Goal: Check status: Check status

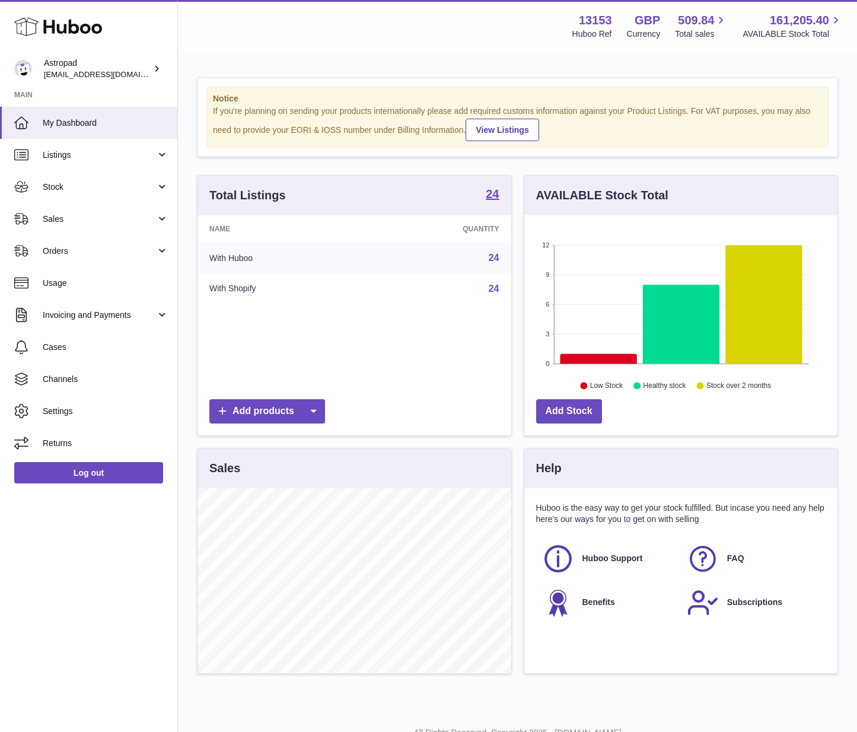
scroll to position [185, 313]
click at [78, 205] on link "Sales" at bounding box center [88, 219] width 177 height 32
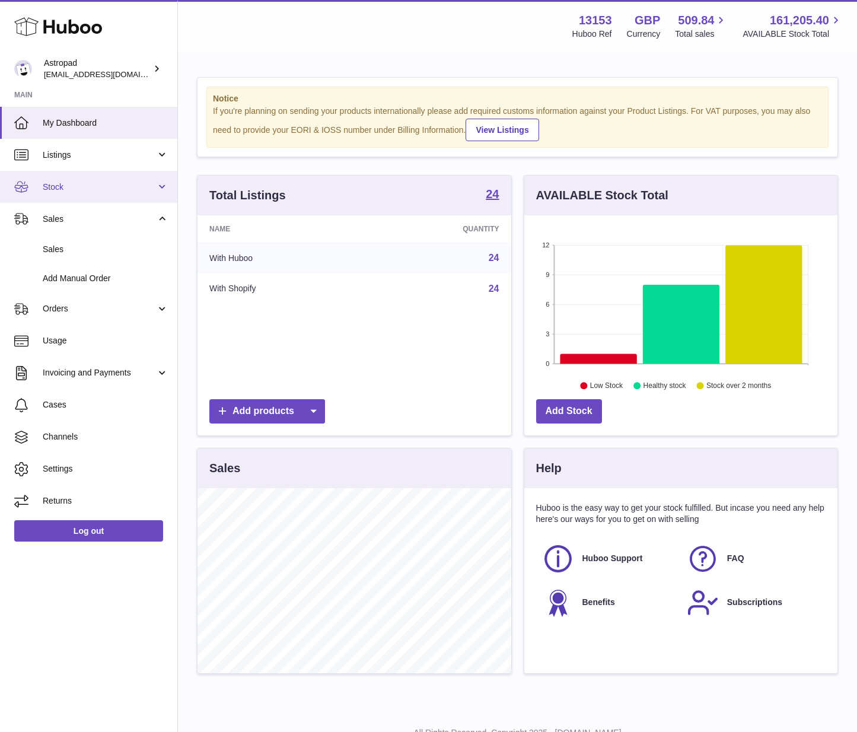
click at [69, 189] on span "Stock" at bounding box center [99, 186] width 113 height 11
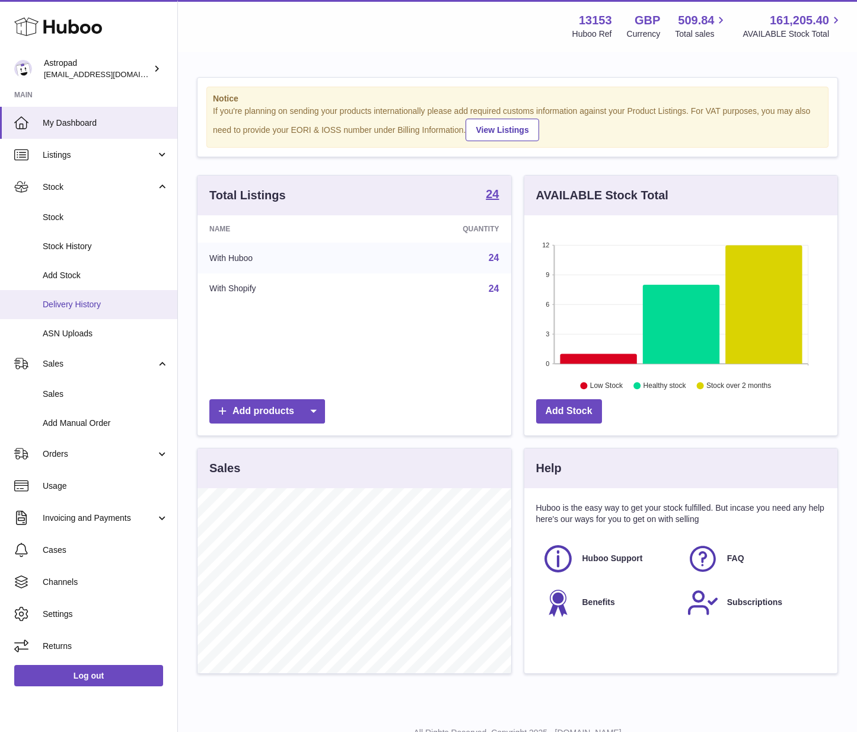
click at [84, 309] on span "Delivery History" at bounding box center [106, 304] width 126 height 11
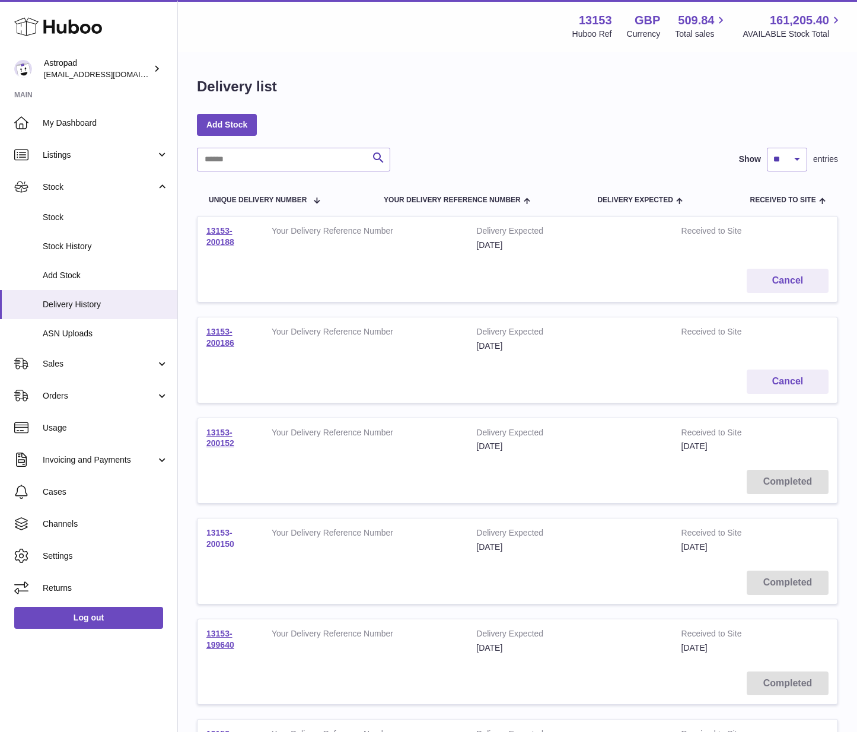
click at [231, 544] on link "13153-200150" at bounding box center [220, 538] width 28 height 21
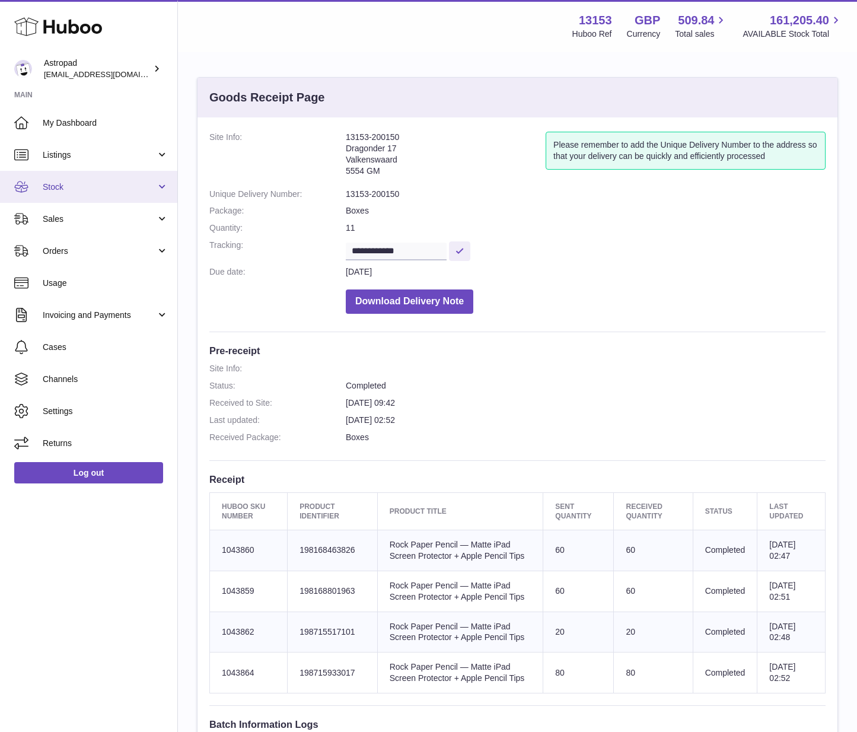
click at [75, 186] on span "Stock" at bounding box center [99, 186] width 113 height 11
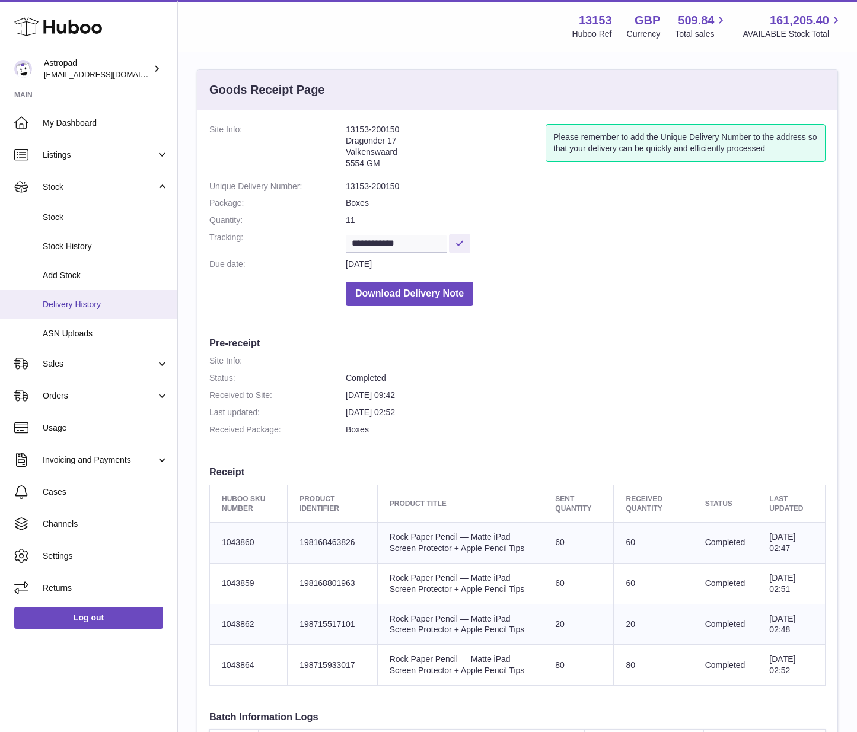
click at [84, 304] on span "Delivery History" at bounding box center [106, 304] width 126 height 11
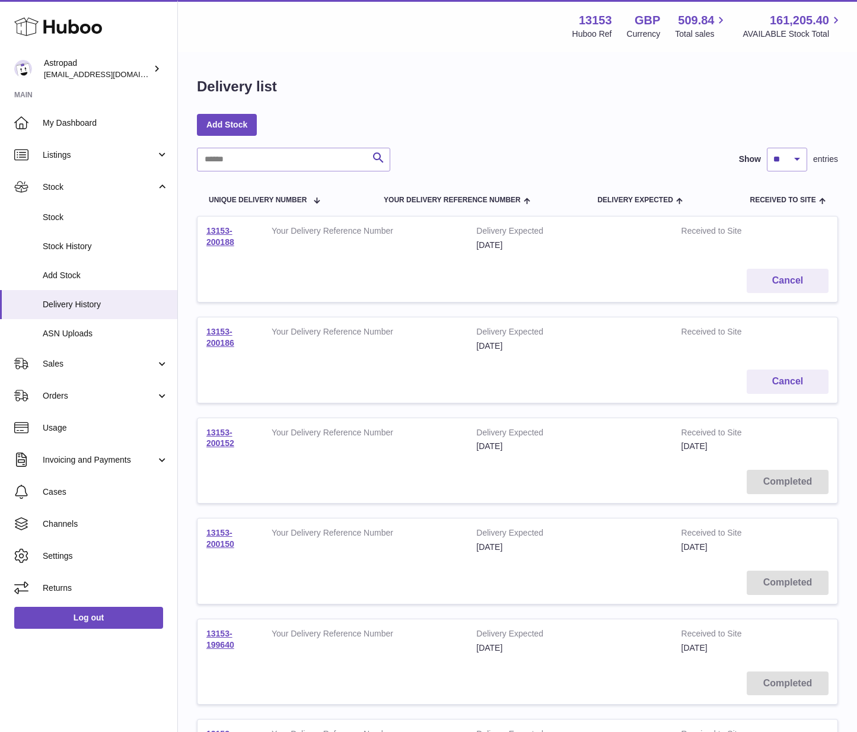
click at [232, 437] on td "13153-200152" at bounding box center [229, 439] width 65 height 43
click at [220, 441] on link "13153-200152" at bounding box center [220, 438] width 28 height 21
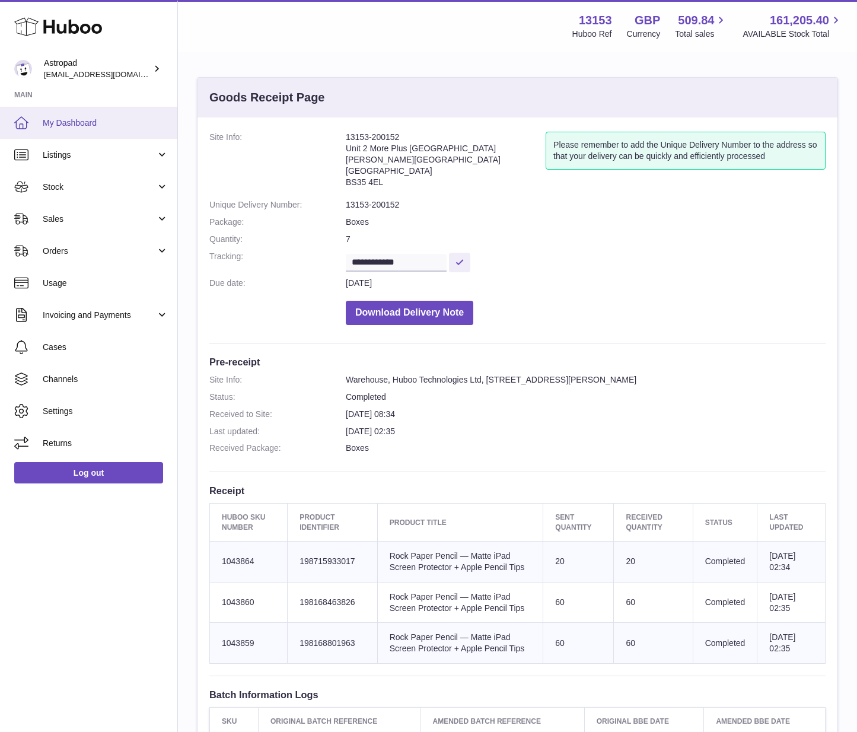
click at [73, 120] on span "My Dashboard" at bounding box center [106, 122] width 126 height 11
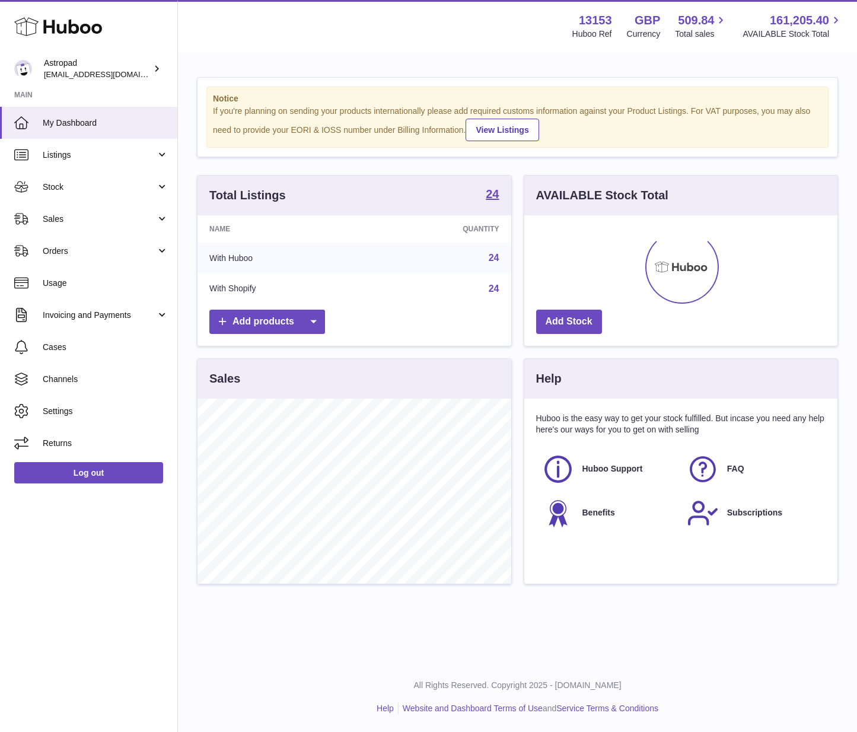
scroll to position [185, 313]
